Goal: Check status: Check status

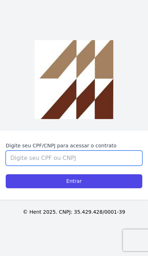
click at [95, 166] on input "Digite seu CPF/CNPJ para acessar o contrato" at bounding box center [74, 158] width 137 height 15
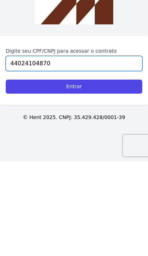
type input "44024104870"
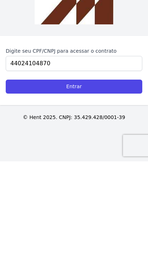
click at [22, 174] on input "Entrar" at bounding box center [74, 181] width 137 height 14
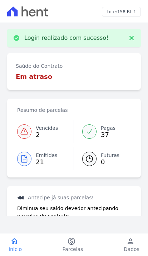
click at [28, 130] on icon at bounding box center [24, 131] width 9 height 9
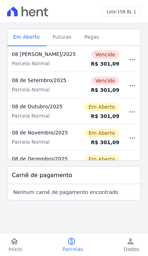
click at [131, 60] on icon "button" at bounding box center [132, 59] width 9 height 9
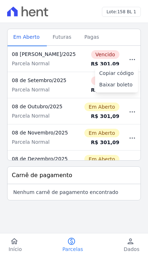
click at [62, 46] on link "Futuras" at bounding box center [63, 37] width 32 height 18
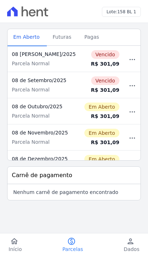
click at [67, 56] on div "08 de Agosto/2025" at bounding box center [44, 54] width 64 height 7
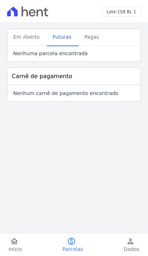
click at [29, 35] on span "Em Aberto" at bounding box center [26, 37] width 35 height 14
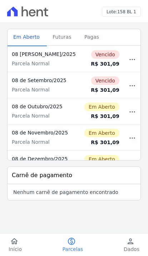
click at [132, 60] on icon "button" at bounding box center [132, 59] width 9 height 9
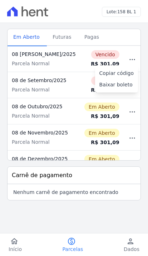
click at [110, 84] on span "Baixar boleto" at bounding box center [116, 84] width 33 height 7
